Goal: Register for event/course

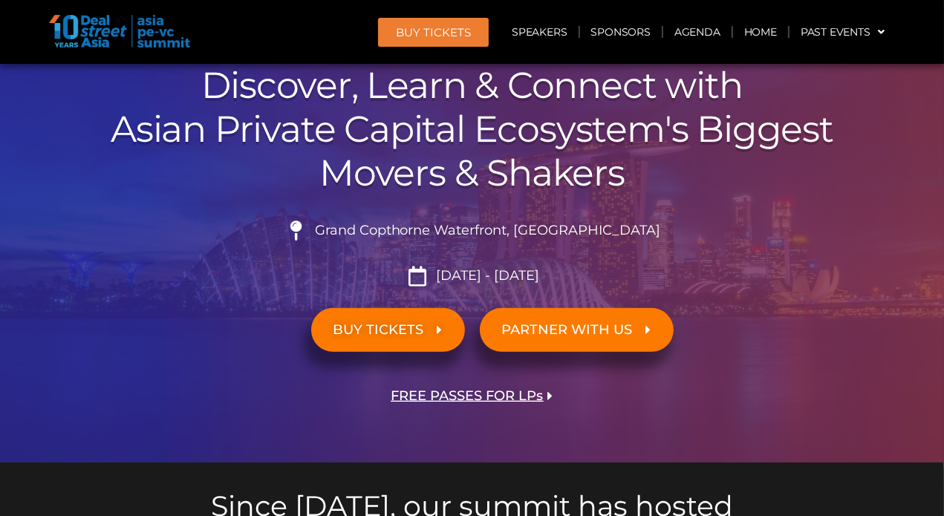
click at [389, 331] on span "BUY TICKETS" at bounding box center [379, 330] width 91 height 14
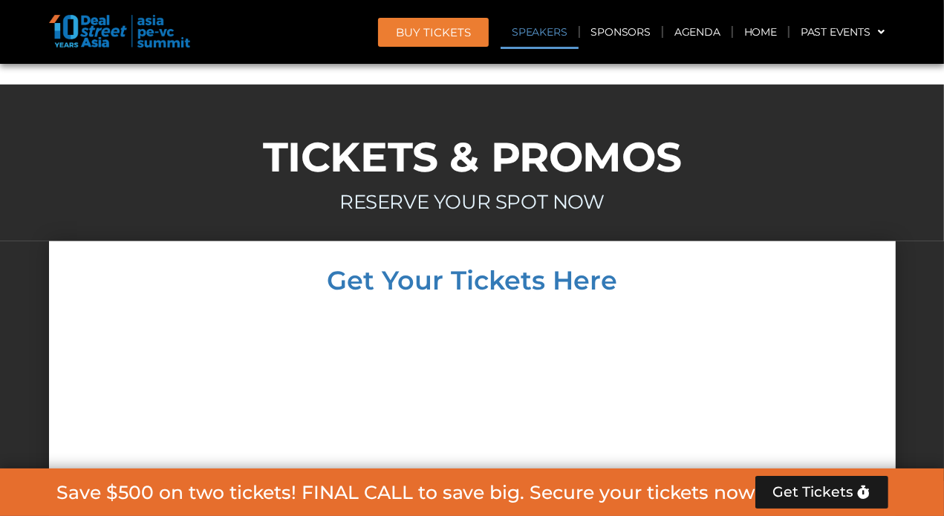
scroll to position [9399, 0]
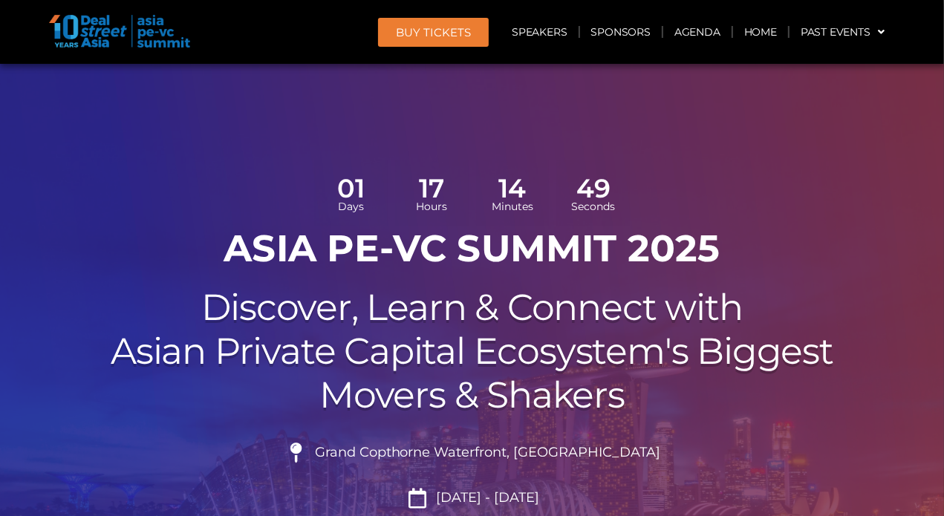
click at [442, 27] on span "BUY Tickets" at bounding box center [433, 32] width 75 height 11
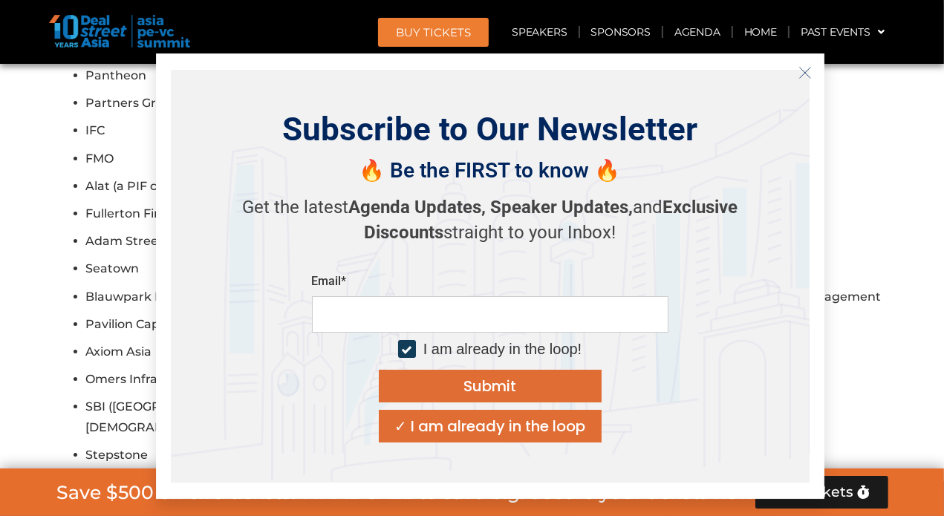
scroll to position [8509, 0]
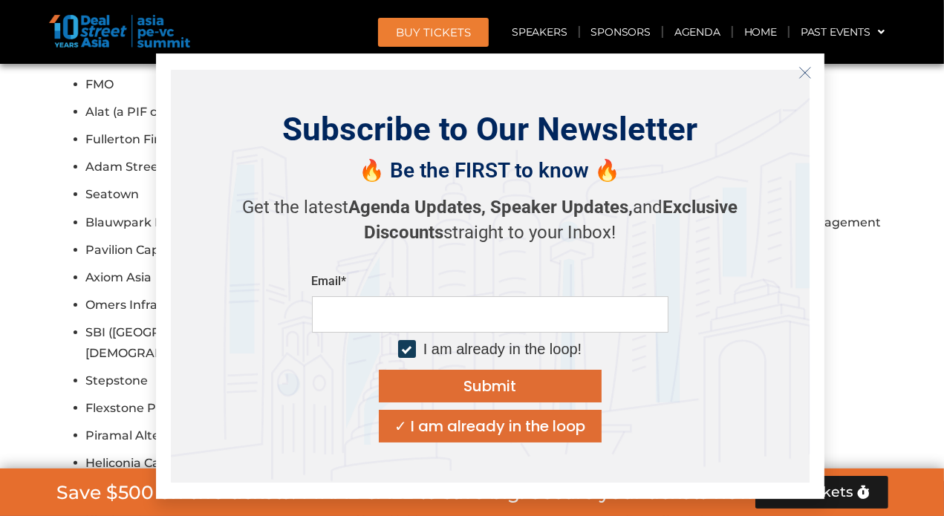
click at [802, 81] on button "Close" at bounding box center [806, 73] width 24 height 24
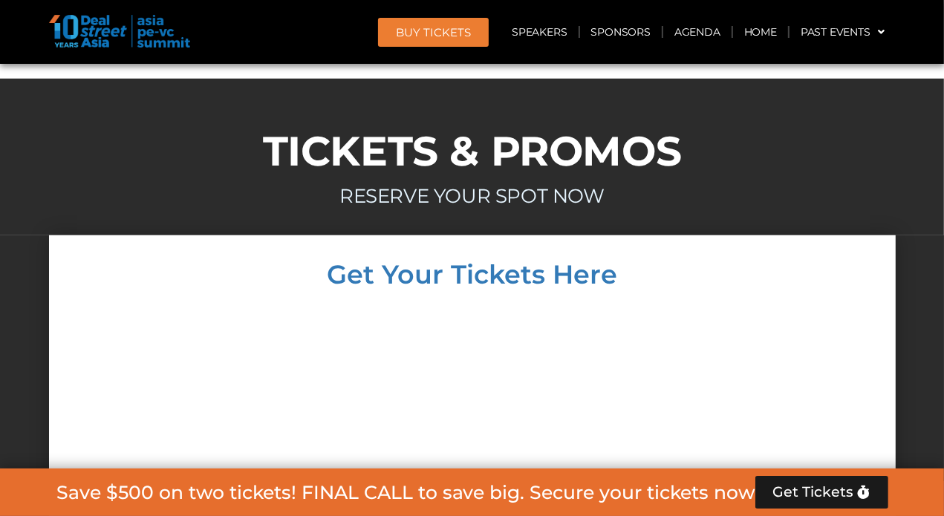
scroll to position [9252, 0]
